Goal: Check status: Check status

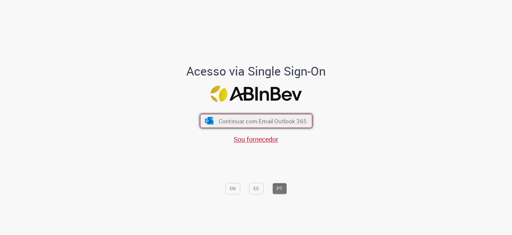
click at [276, 122] on span "Continuar com Email Outlook 365" at bounding box center [263, 121] width 88 height 8
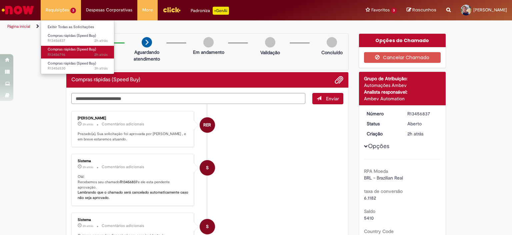
click at [77, 53] on span "2h atrás 2 horas atrás R13456796" at bounding box center [78, 54] width 60 height 5
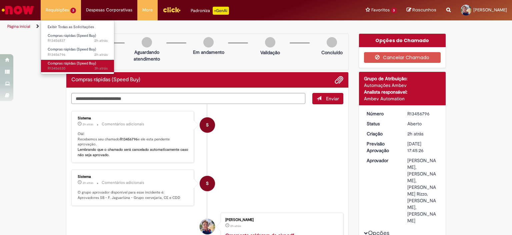
click at [73, 69] on span "3h atrás 3 horas atrás R13456530" at bounding box center [78, 68] width 60 height 5
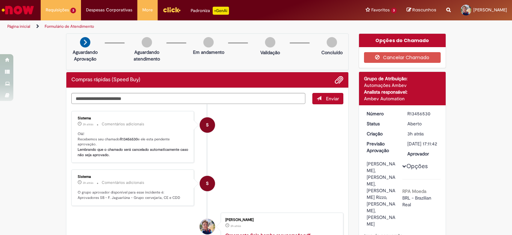
click at [19, 6] on img "Ir para a Homepage" at bounding box center [18, 9] width 34 height 13
